Goal: Information Seeking & Learning: Learn about a topic

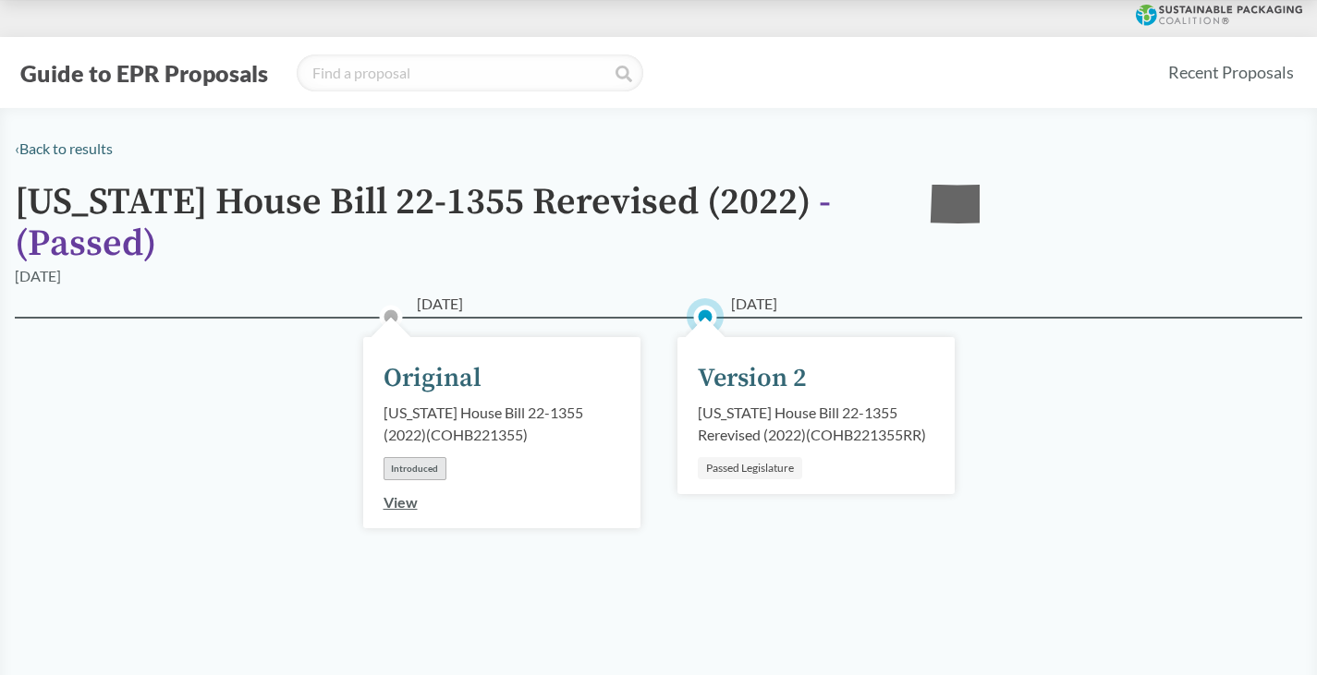
click at [741, 373] on div "Version 2" at bounding box center [752, 378] width 109 height 39
click at [703, 312] on circle at bounding box center [705, 317] width 18 height 18
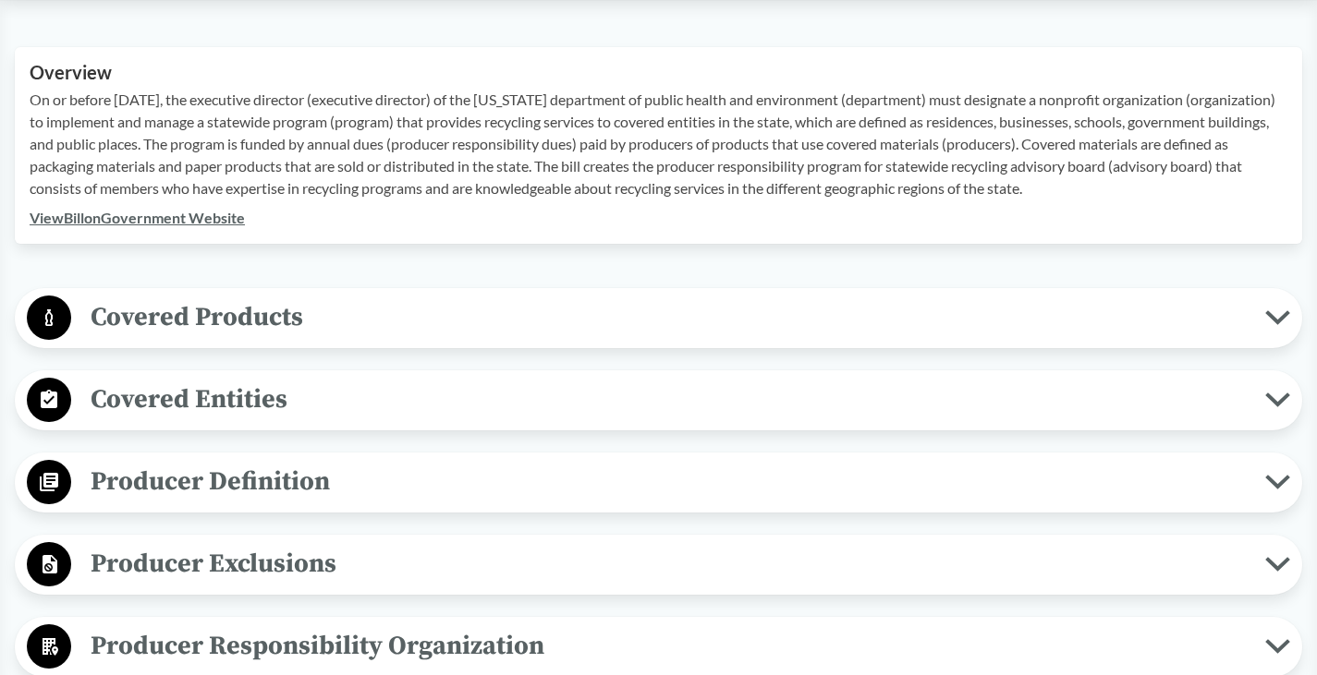
scroll to position [709, 0]
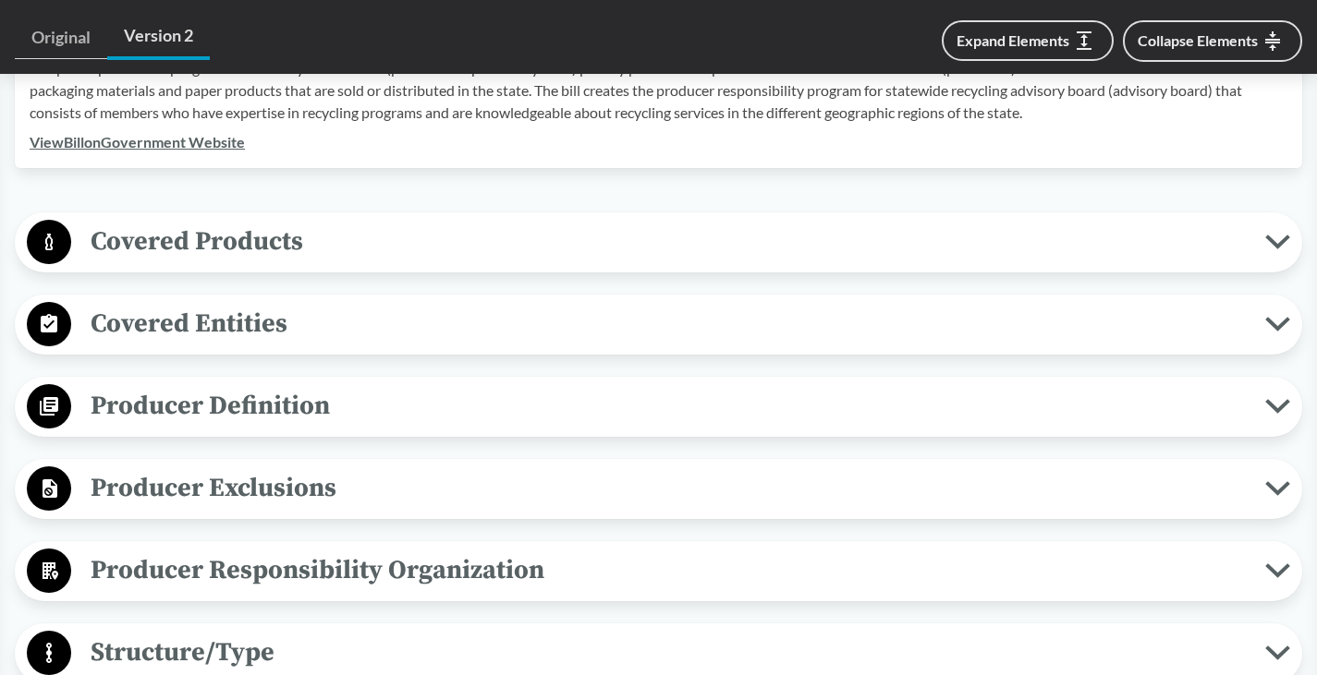
click at [931, 259] on span "Covered Products" at bounding box center [668, 242] width 1194 height 42
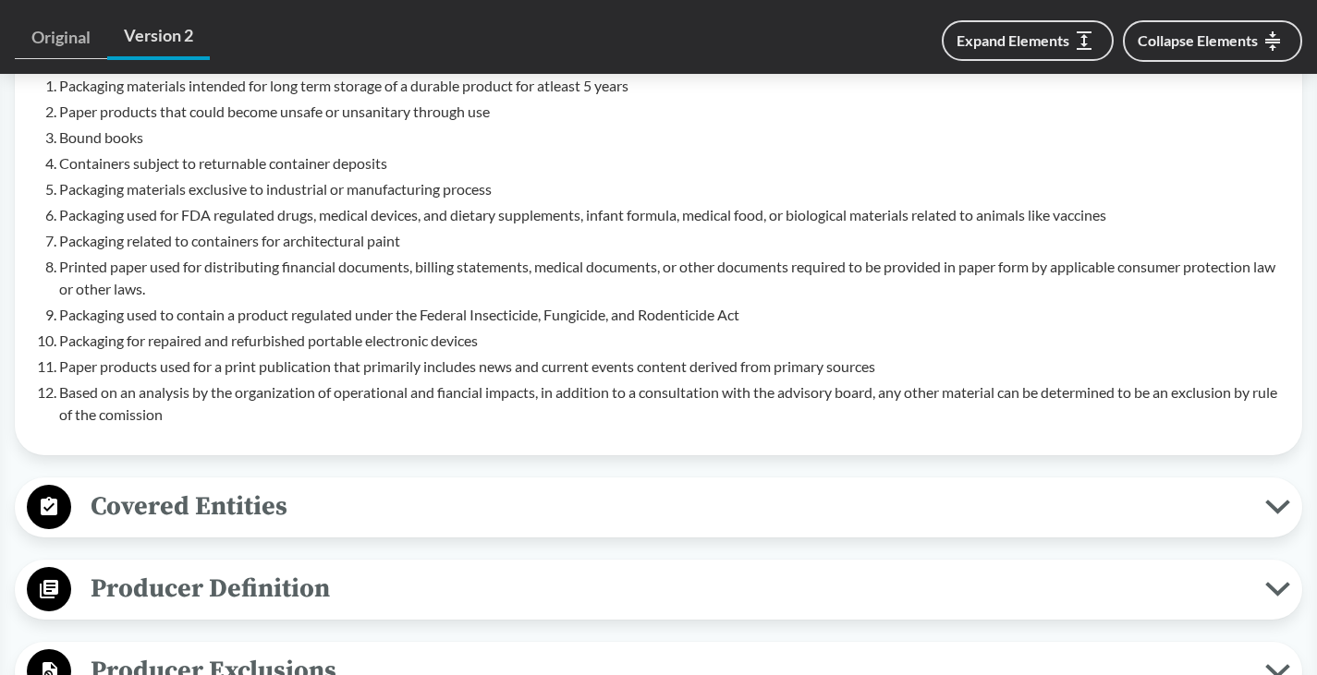
scroll to position [1152, 0]
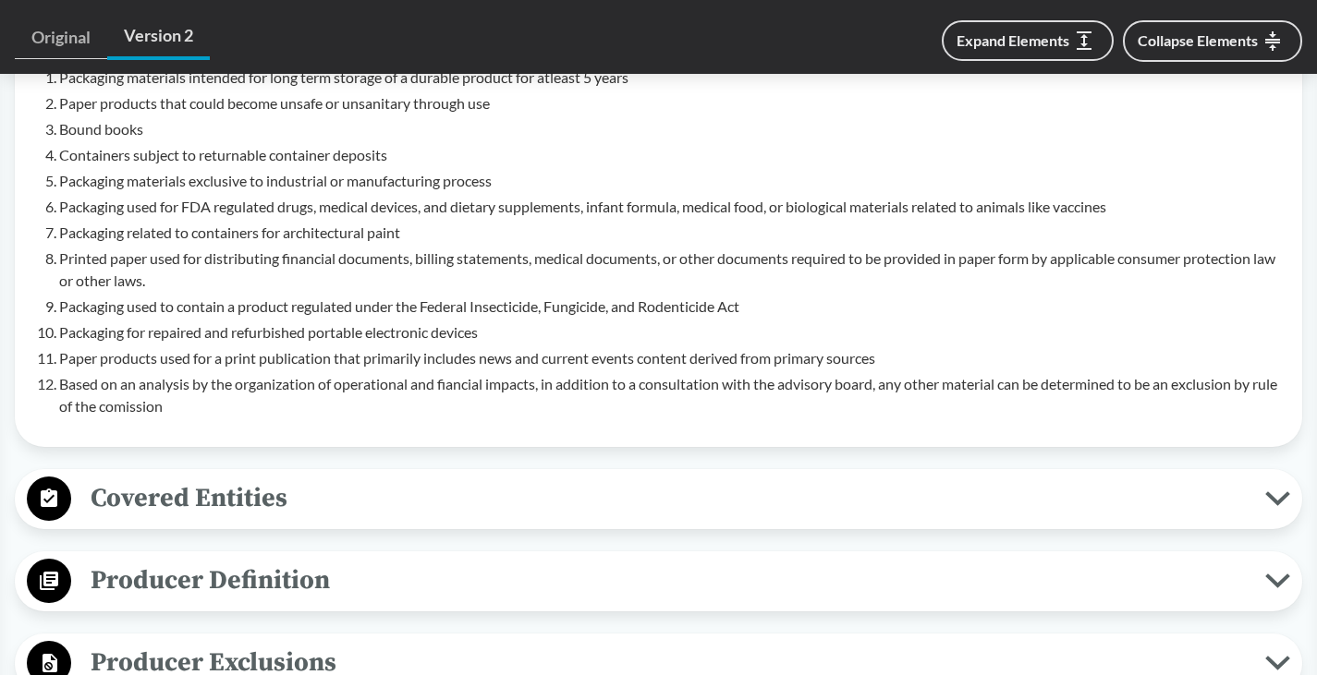
click at [274, 659] on span "Producer Exclusions" at bounding box center [668, 663] width 1194 height 42
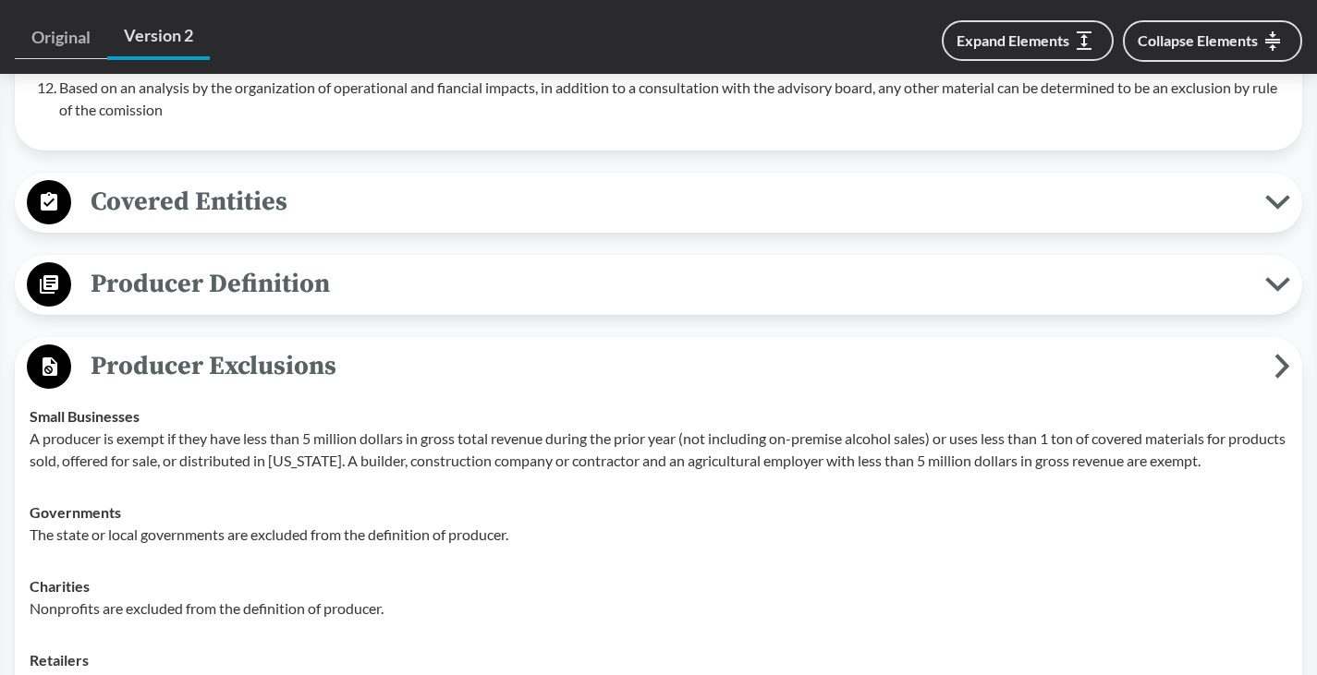
scroll to position [1411, 0]
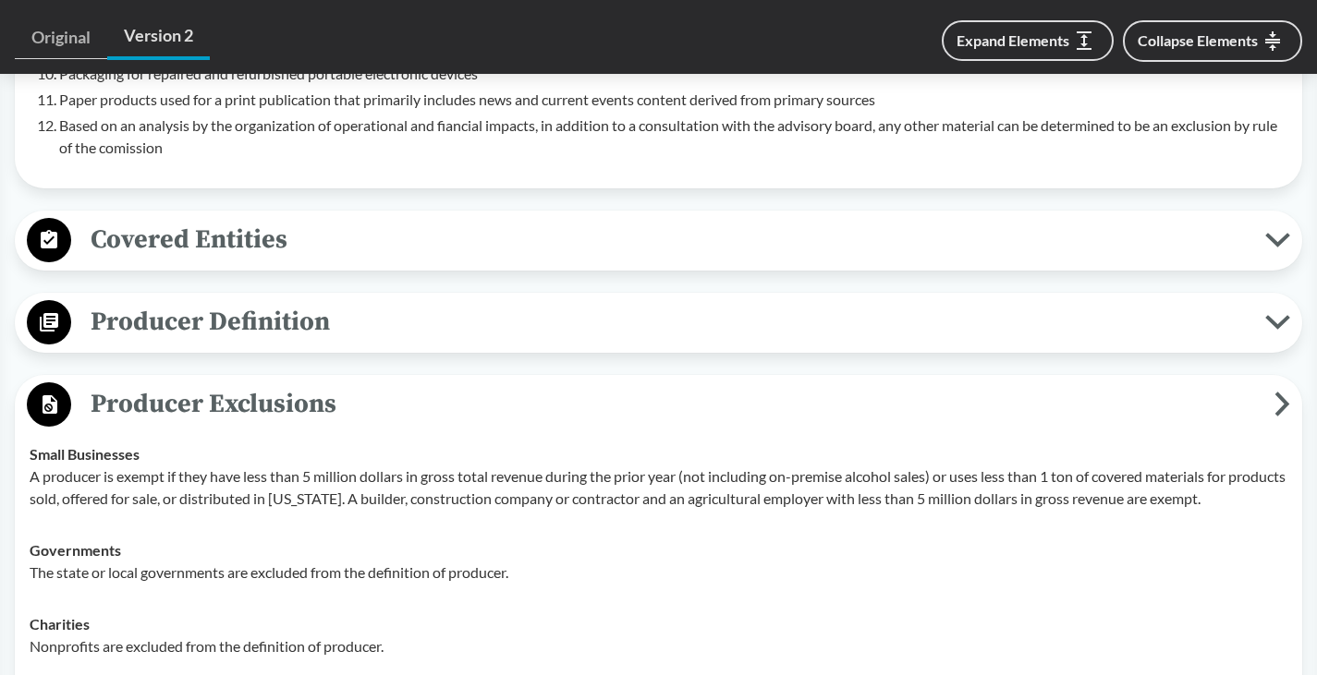
click at [390, 319] on span "Producer Definition" at bounding box center [668, 322] width 1194 height 42
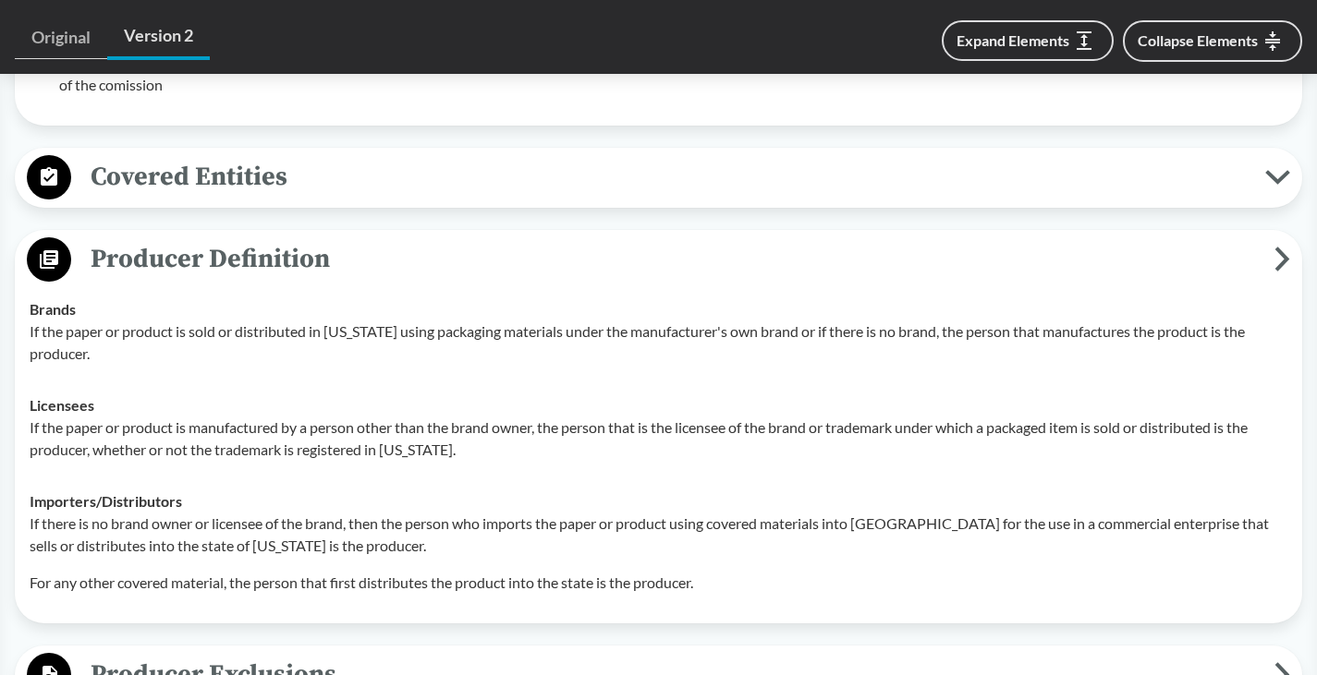
scroll to position [1485, 0]
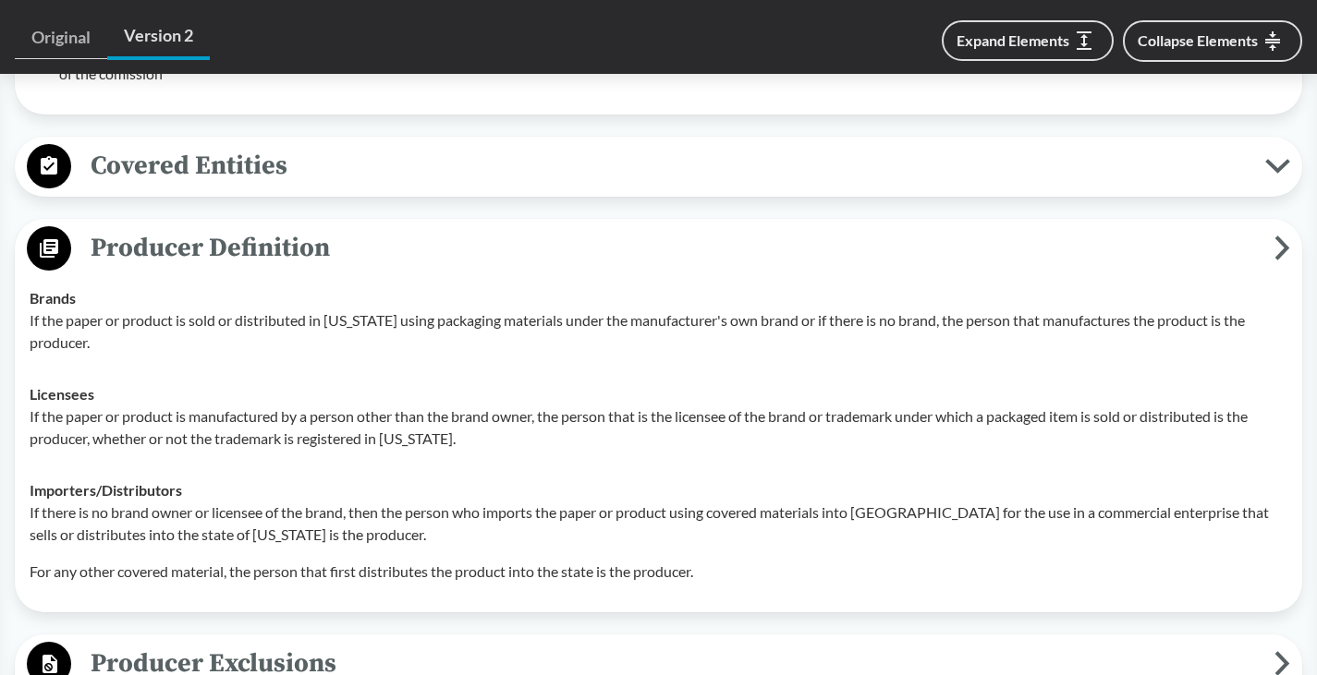
click at [294, 147] on span "Covered Entities" at bounding box center [668, 166] width 1194 height 42
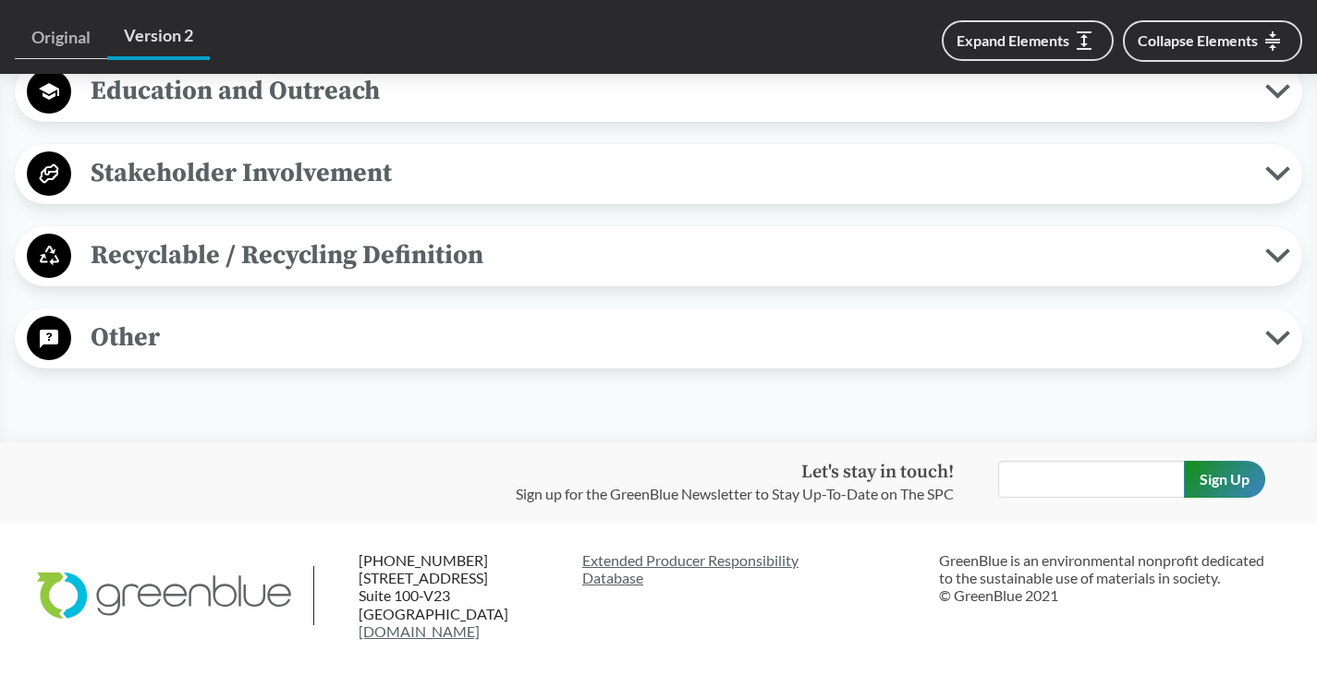
scroll to position [3628, 0]
